Goal: Task Accomplishment & Management: Complete application form

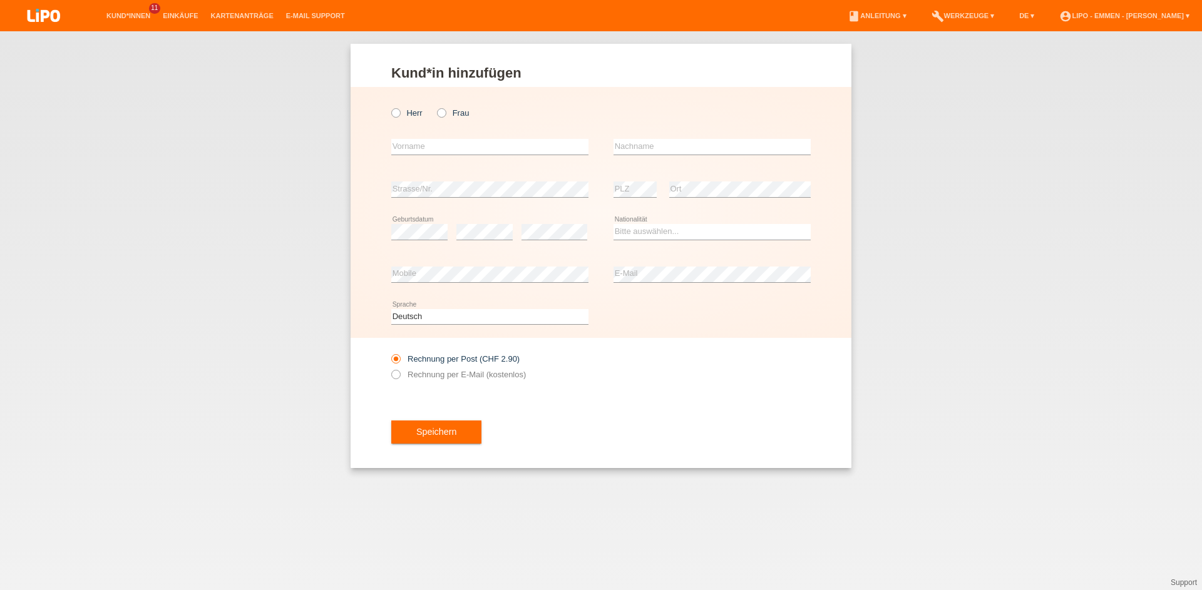
click at [120, 14] on link "Kund*innen" at bounding box center [128, 16] width 56 height 8
click at [132, 21] on li "Kund*innen 11" at bounding box center [128, 16] width 56 height 32
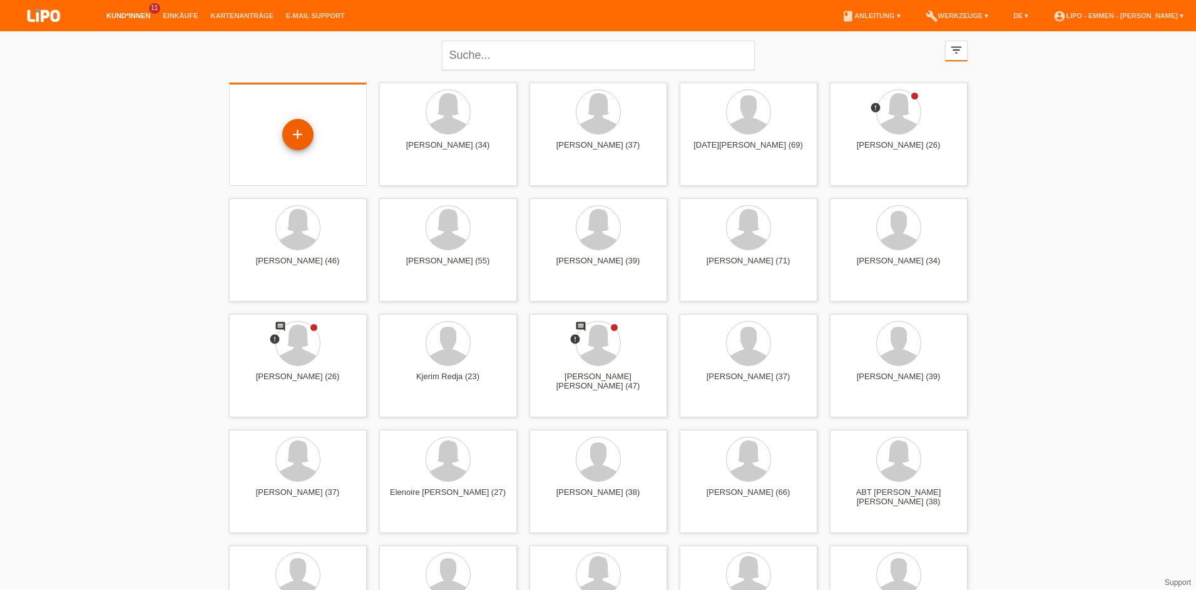
click at [302, 140] on div "+" at bounding box center [298, 134] width 30 height 21
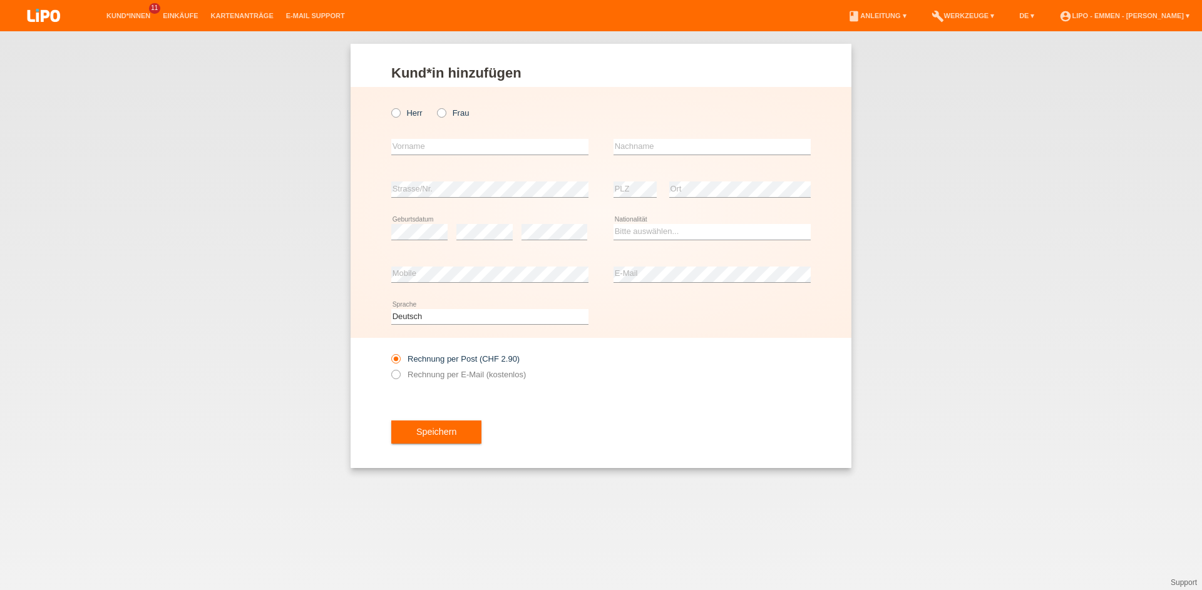
click at [435, 106] on icon at bounding box center [435, 106] width 0 height 0
click at [441, 115] on input "Frau" at bounding box center [441, 112] width 8 height 8
radio input "true"
click at [389, 106] on icon at bounding box center [389, 106] width 0 height 0
click at [398, 113] on input "Herr" at bounding box center [395, 112] width 8 height 8
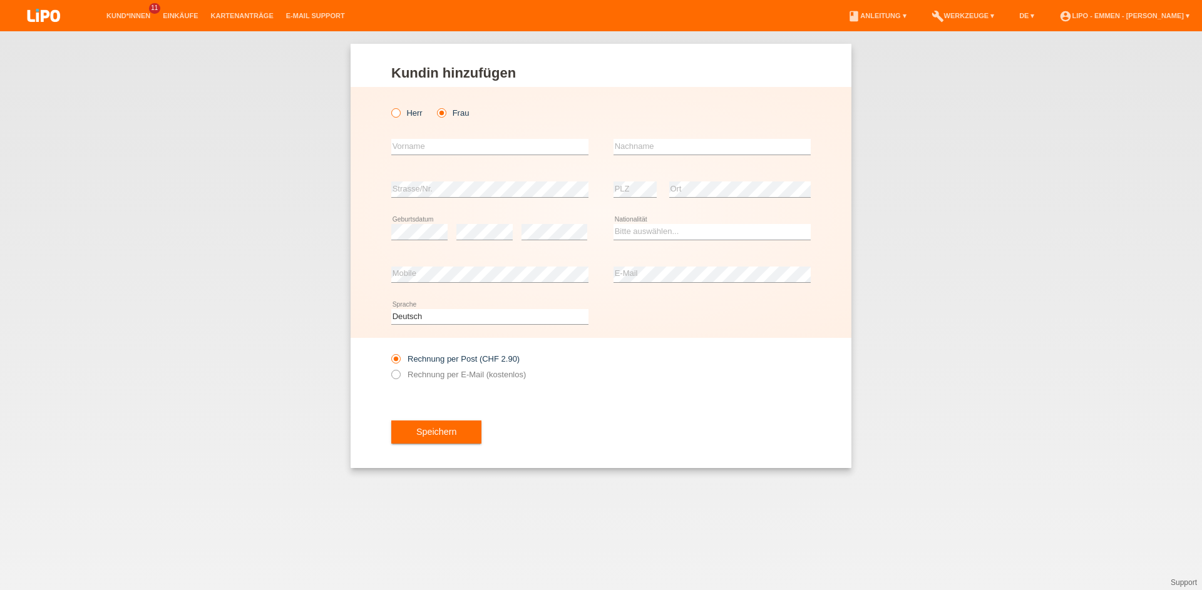
radio input "true"
click at [419, 142] on input "text" at bounding box center [489, 147] width 197 height 16
type input "ajd"
click at [446, 115] on label "Frau" at bounding box center [453, 112] width 32 height 9
click at [445, 115] on input "Frau" at bounding box center [441, 112] width 8 height 8
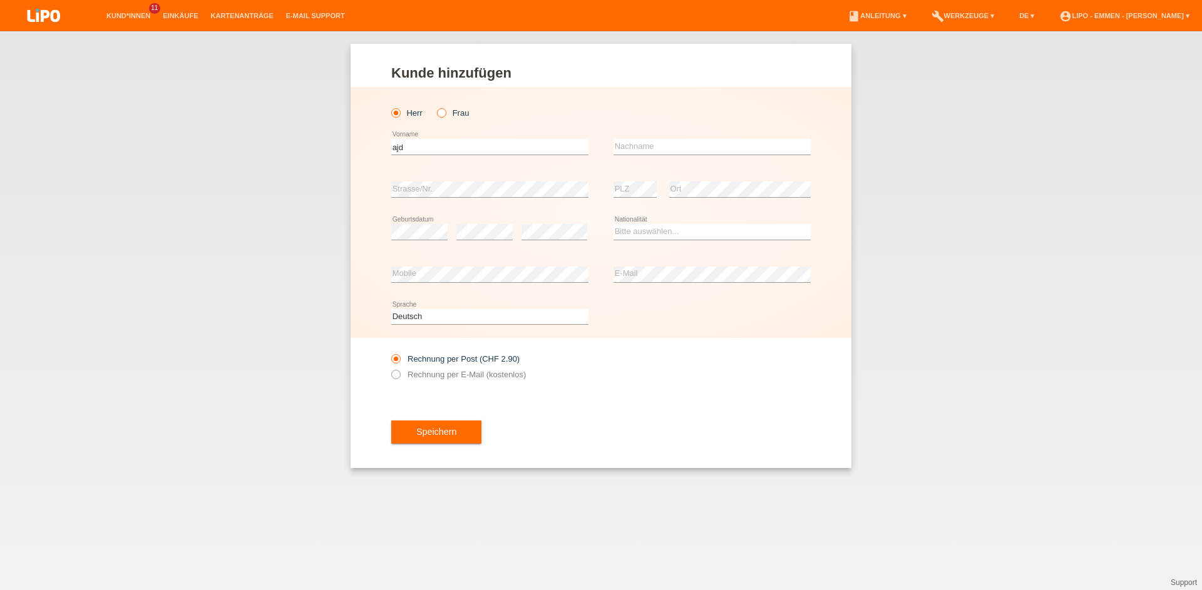
radio input "true"
click at [433, 143] on input "ajd" at bounding box center [489, 147] width 197 height 16
type input "ajdini"
click at [626, 153] on input "text" at bounding box center [712, 147] width 197 height 16
type input "ceflije"
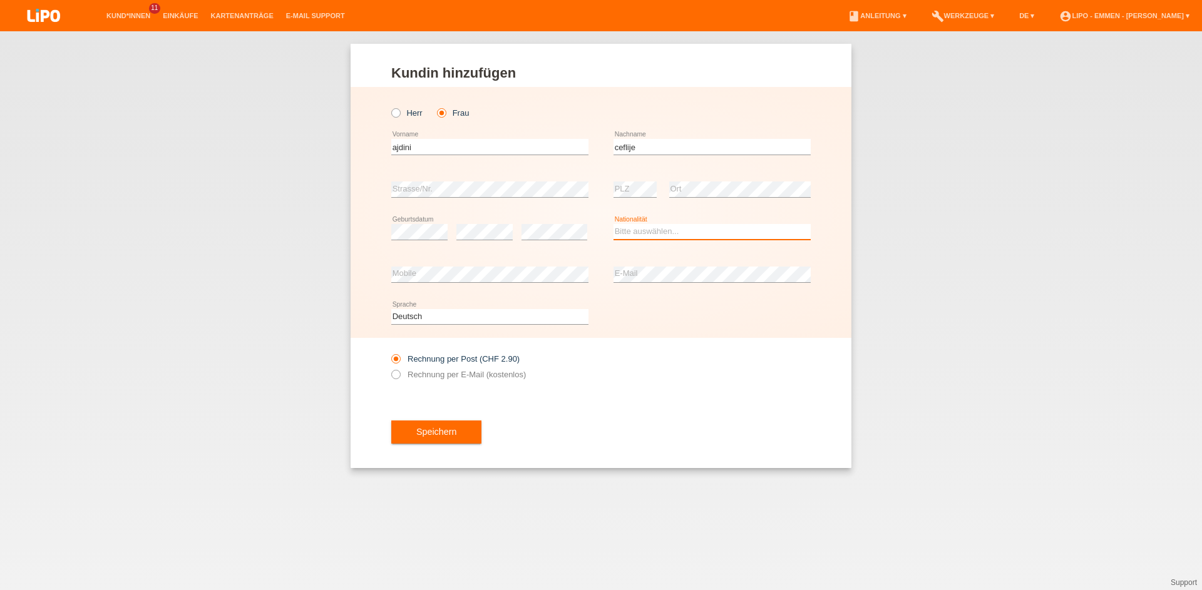
click at [651, 229] on select "Bitte auswählen... Schweiz Deutschland Liechtenstein Österreich ------------ Af…" at bounding box center [712, 231] width 197 height 15
click at [624, 239] on select "Bitte auswählen... Schweiz Deutschland Liechtenstein Österreich ------------ Af…" at bounding box center [712, 231] width 197 height 15
click at [542, 241] on div "error" at bounding box center [555, 232] width 66 height 43
click at [632, 232] on select "Bitte auswählen... Schweiz Deutschland Liechtenstein Österreich ------------ Af…" at bounding box center [712, 231] width 197 height 15
select select "IT"
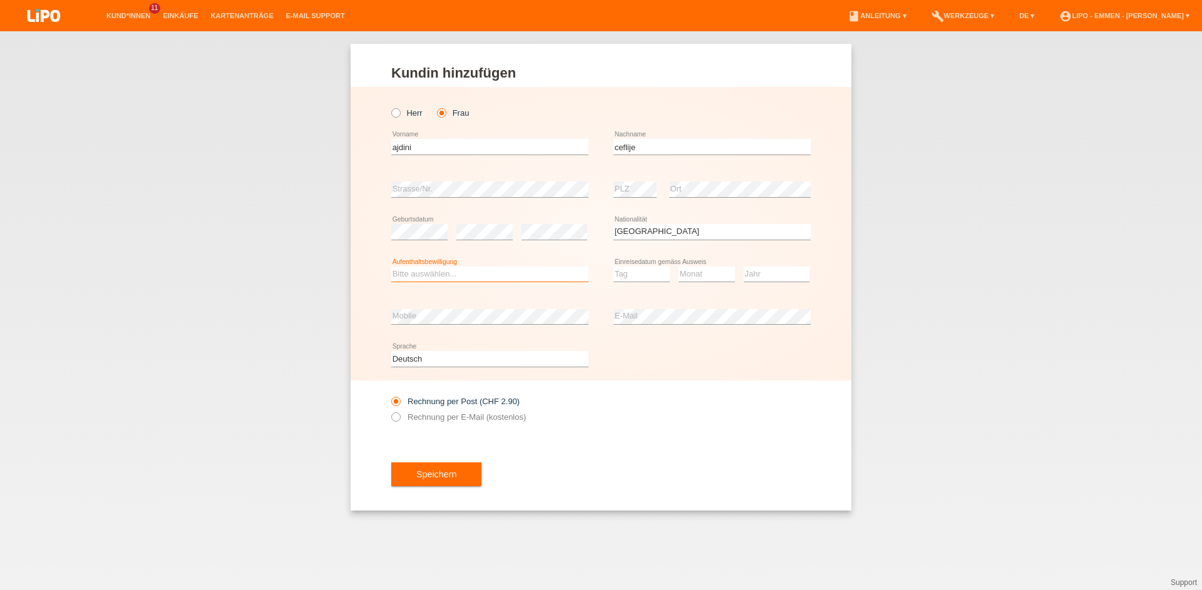
click at [487, 280] on select "Bitte auswählen... C B B - Flüchtlingsstatus Andere" at bounding box center [489, 274] width 197 height 15
select select "C"
click at [0, 0] on option "C" at bounding box center [0, 0] width 0 height 0
click at [649, 269] on select "Tag 01 02 03 04 05 06 07 08 09 10 11" at bounding box center [642, 274] width 56 height 15
click at [700, 280] on select "Monat 01 02 03 04 05 06 07 08 09 10 11" at bounding box center [707, 274] width 56 height 15
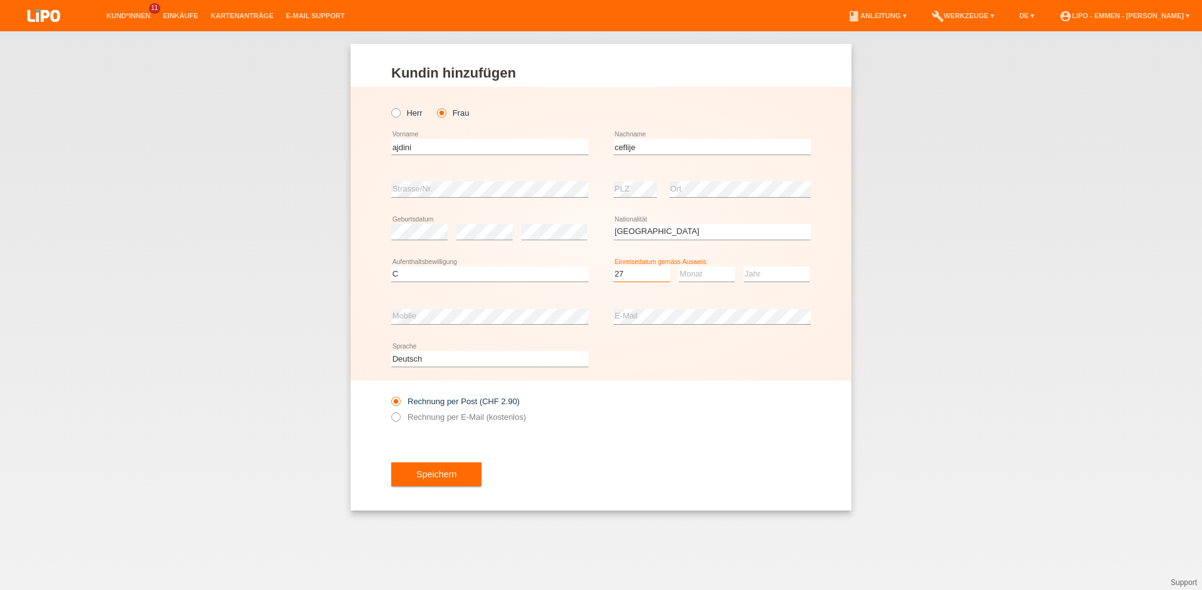
select select "27"
click at [700, 280] on select "Monat 01 02 03 04 05 06 07 08 09 10 11" at bounding box center [707, 274] width 56 height 15
click at [771, 274] on select "Jahr 2025 2024 2023 2022 2021 2020 2019 2018 2017 2016 2015 2014 2013 2012 2011…" at bounding box center [777, 274] width 66 height 15
select select "12"
click at [771, 274] on select "Jahr 2025 2024 2023 2022 2021 2020 2019 2018 2017 2016 2015 2014 2013 2012 2011…" at bounding box center [777, 274] width 66 height 15
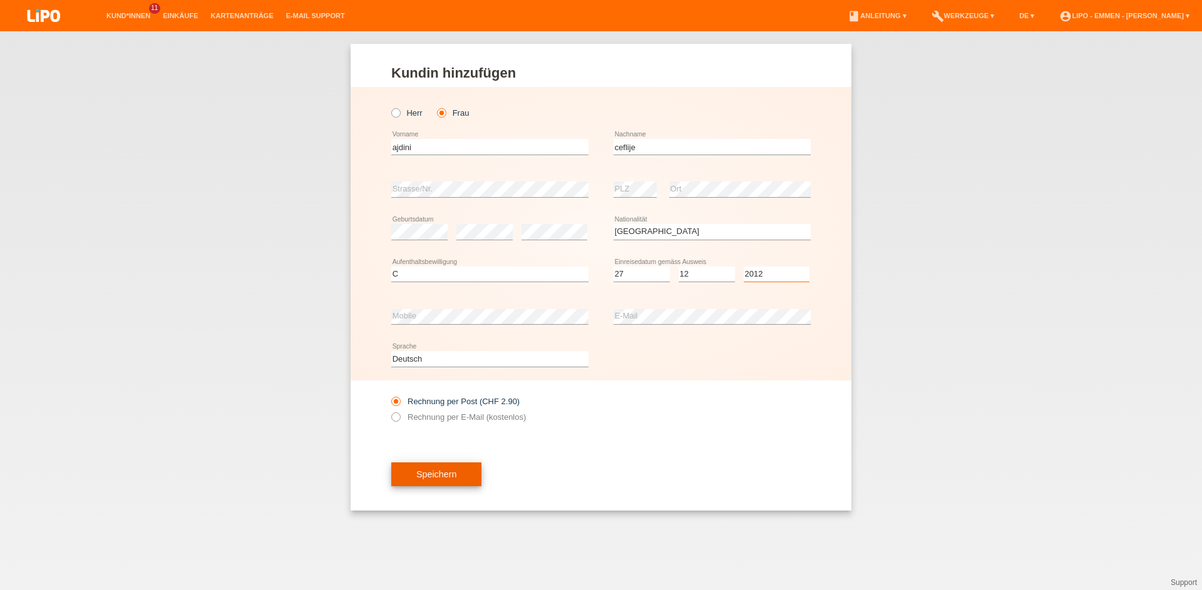
select select "2012"
click at [441, 477] on button "Speichern" at bounding box center [436, 475] width 90 height 24
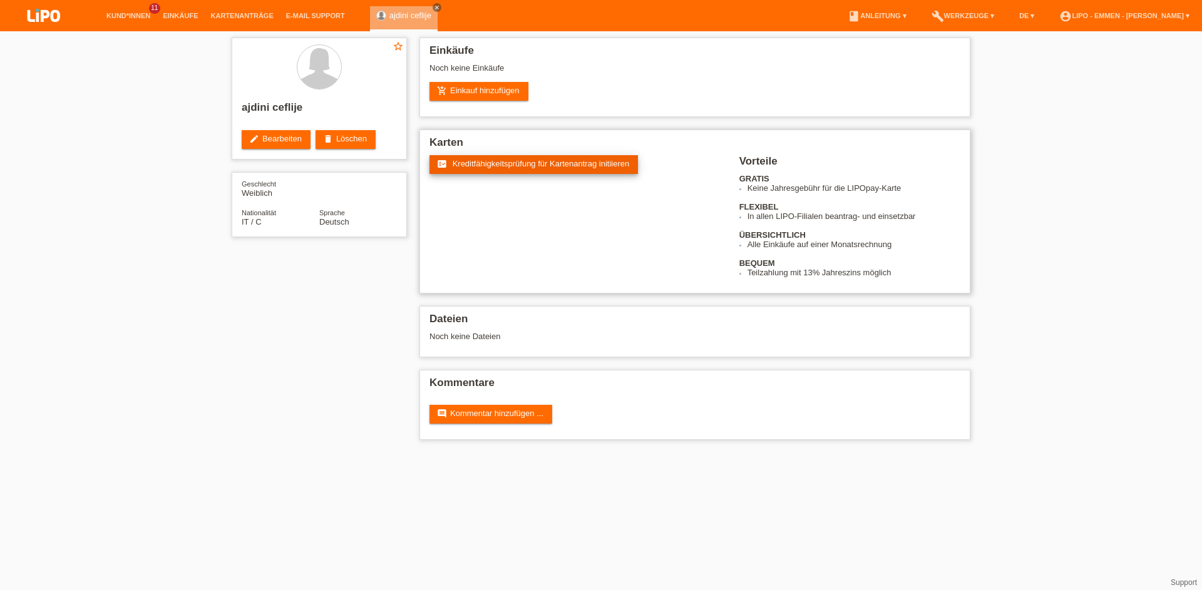
click at [460, 165] on span "Kreditfähigkeitsprüfung für Kartenantrag initiieren" at bounding box center [541, 163] width 177 height 9
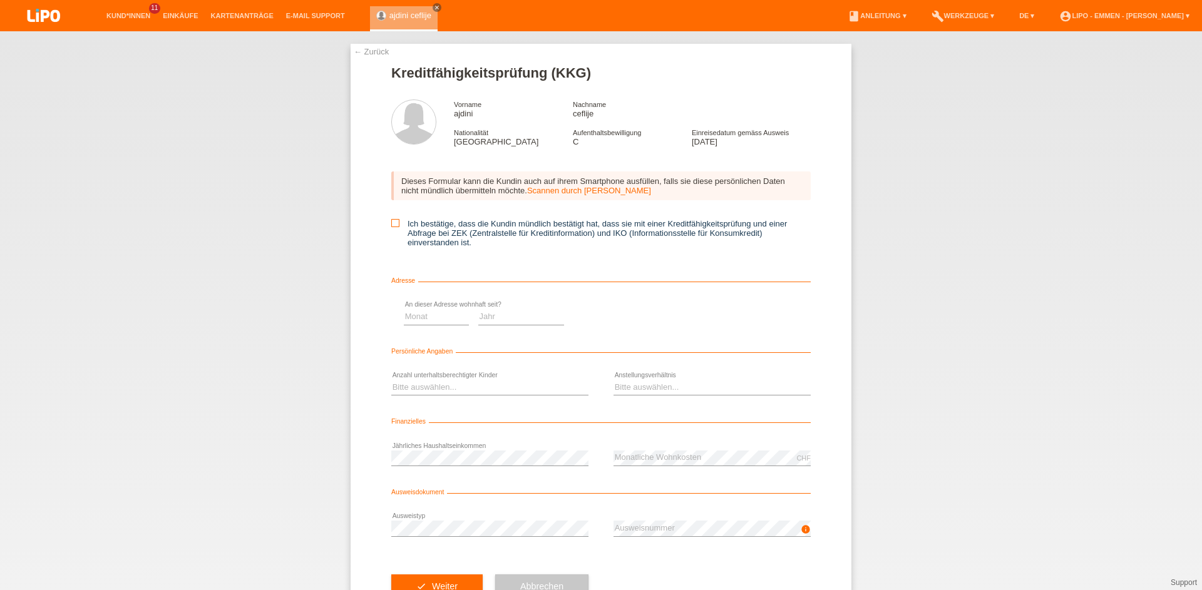
click at [392, 221] on icon at bounding box center [395, 223] width 8 height 8
click at [392, 221] on input "Ich bestätige, dass die Kundin mündlich bestätigt hat, dass sie mit einer Kredi…" at bounding box center [395, 223] width 8 height 8
checkbox input "true"
click at [629, 314] on select "Monat 01 02 03 04 05 06 07 08 09 10" at bounding box center [646, 316] width 65 height 15
click at [704, 318] on select "Jahr 2025 2024 2023 2022 2021 2020 2019 2018 2017 2016 2015 2014 2013 2012 2011…" at bounding box center [731, 316] width 86 height 15
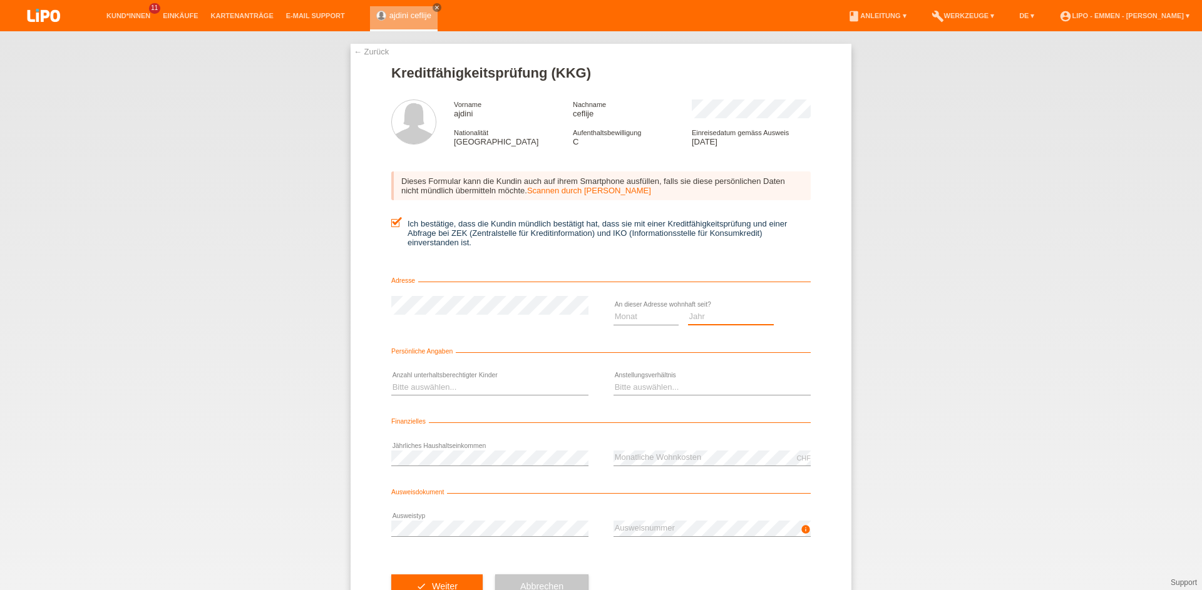
click at [704, 318] on select "Jahr 2025 2024 2023 2022 2021 2020 2019 2018 2017 2016 2015 2014 2013 2012 2011…" at bounding box center [731, 316] width 86 height 15
select select "2021"
click at [0, 0] on option "2021" at bounding box center [0, 0] width 0 height 0
click at [649, 317] on select "Monat 01 02 03 04 05 06 07 08 09 10" at bounding box center [646, 316] width 65 height 15
select select "06"
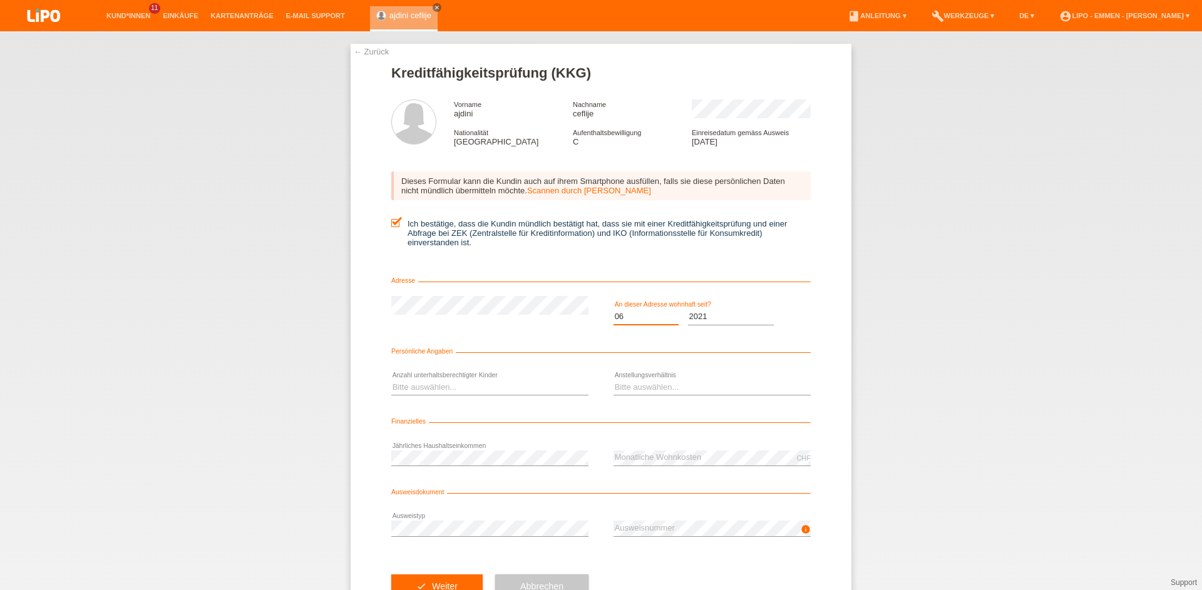
click at [0, 0] on option "06" at bounding box center [0, 0] width 0 height 0
click at [485, 395] on select "Bitte auswählen... 0 1 2 3 4 5 6 7 8 9" at bounding box center [489, 387] width 197 height 15
select select "1"
click at [0, 0] on option "1" at bounding box center [0, 0] width 0 height 0
click at [642, 390] on select "Bitte auswählen... Unbefristet Befristet Lehrling/Student Pensioniert Nicht arb…" at bounding box center [712, 387] width 197 height 15
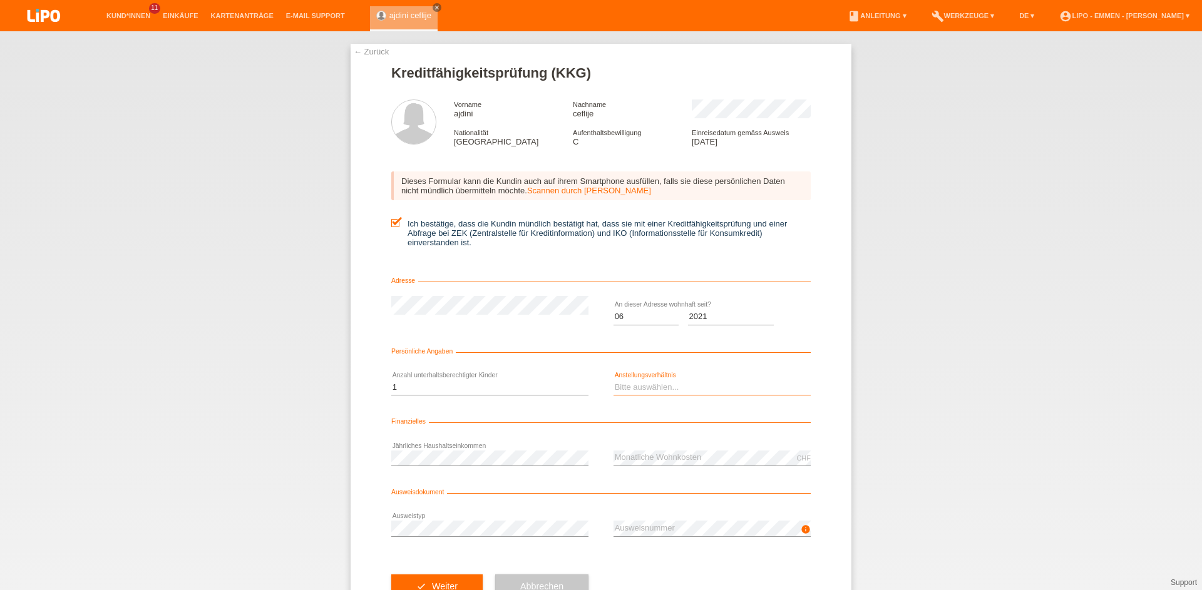
select select "UNLIMITED"
click at [0, 0] on option "Unbefristet" at bounding box center [0, 0] width 0 height 0
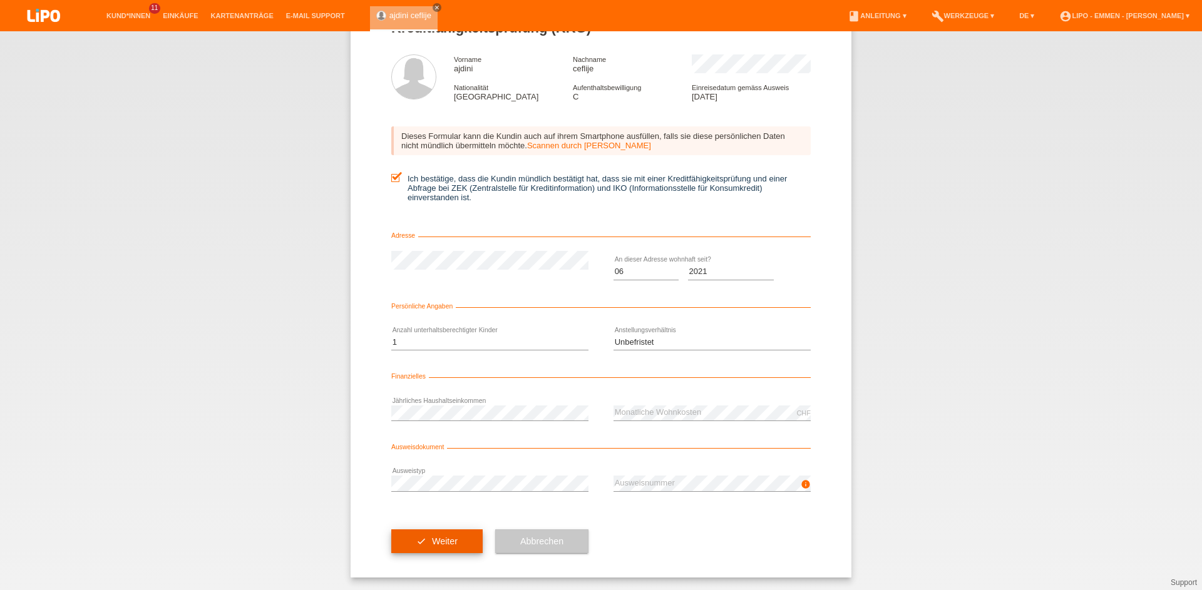
click at [406, 541] on button "check Weiter" at bounding box center [436, 542] width 91 height 24
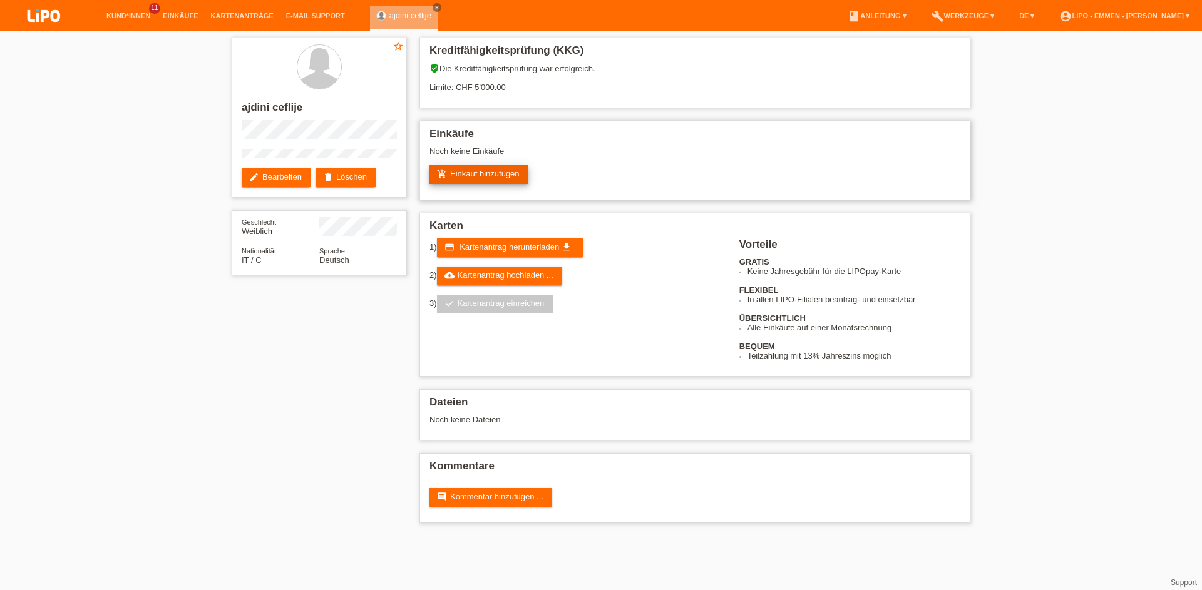
click at [453, 181] on link "add_shopping_cart Einkauf hinzufügen" at bounding box center [479, 174] width 99 height 19
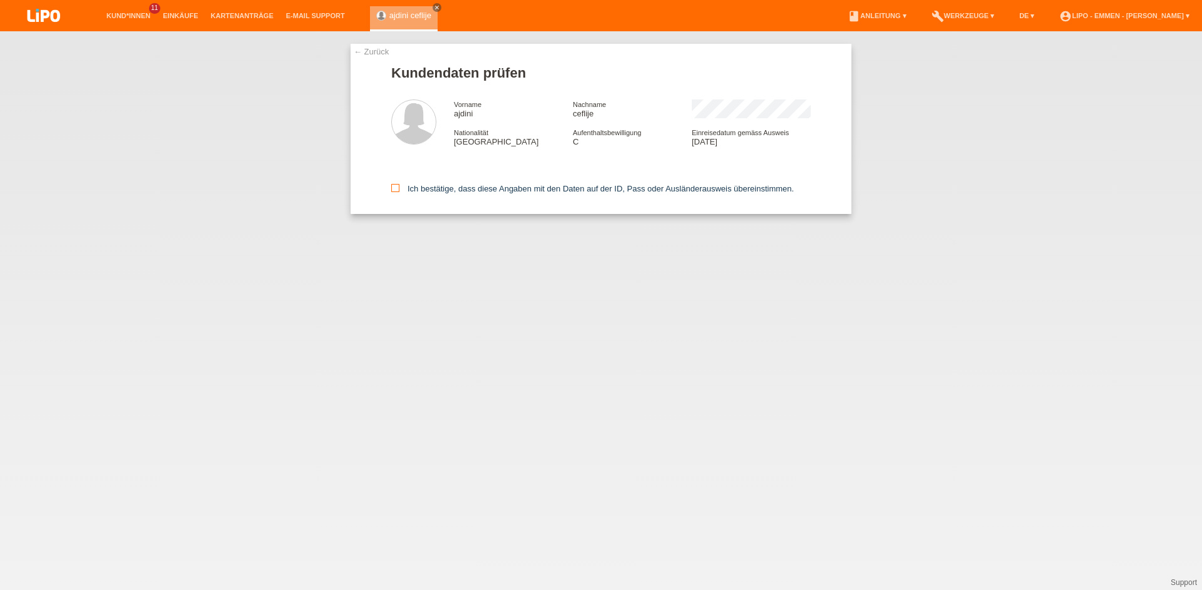
click at [414, 193] on label "Ich bestätige, dass diese Angaben mit den Daten auf der ID, Pass oder Ausländer…" at bounding box center [592, 188] width 403 height 9
click at [399, 192] on input "Ich bestätige, dass diese Angaben mit den Daten auf der ID, Pass oder Ausländer…" at bounding box center [395, 188] width 8 height 8
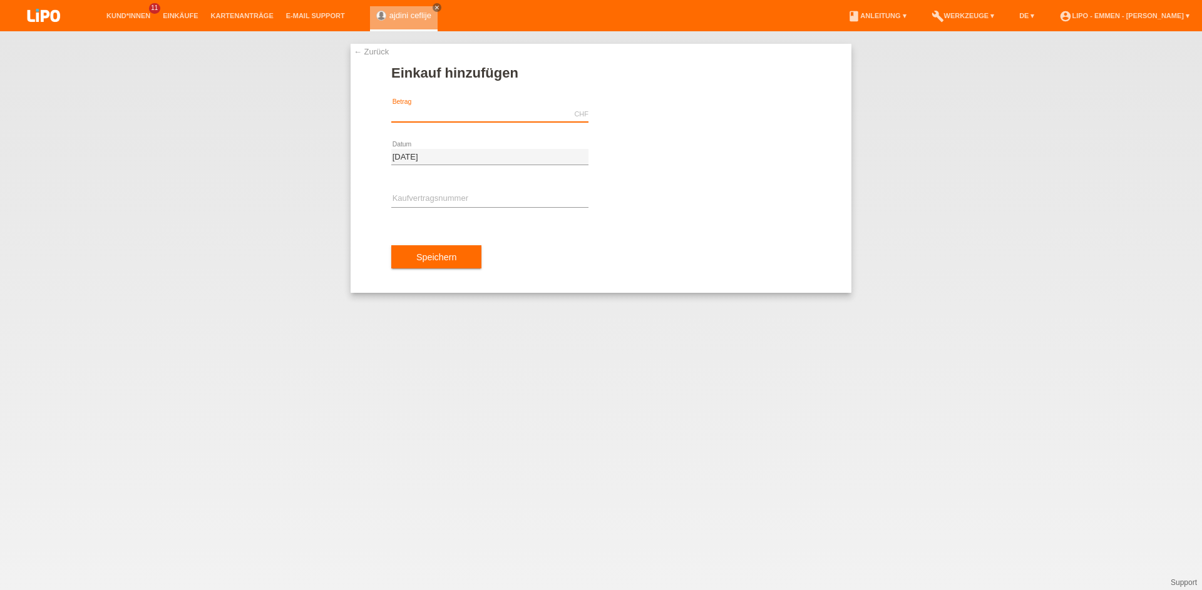
click at [456, 107] on input "text" at bounding box center [489, 114] width 197 height 16
type input "1241.75"
click at [429, 207] on icon at bounding box center [489, 207] width 197 height 1
click at [429, 195] on input "text" at bounding box center [489, 200] width 197 height 16
type input "xf0ju4"
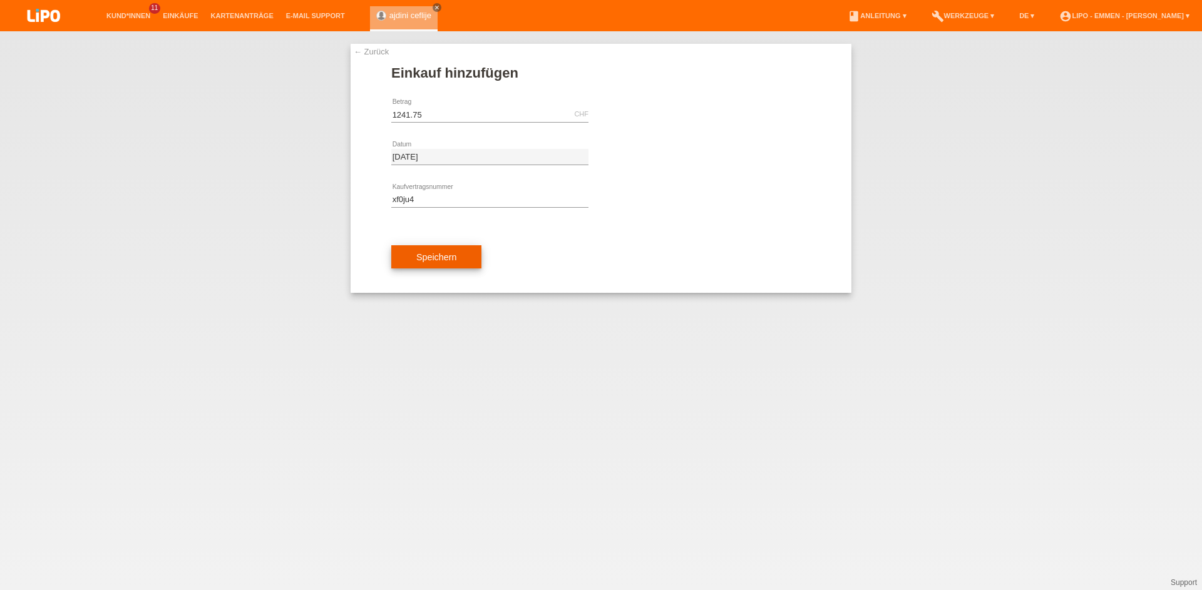
click at [453, 259] on button "Speichern" at bounding box center [436, 257] width 90 height 24
